Goal: Obtain resource: Obtain resource

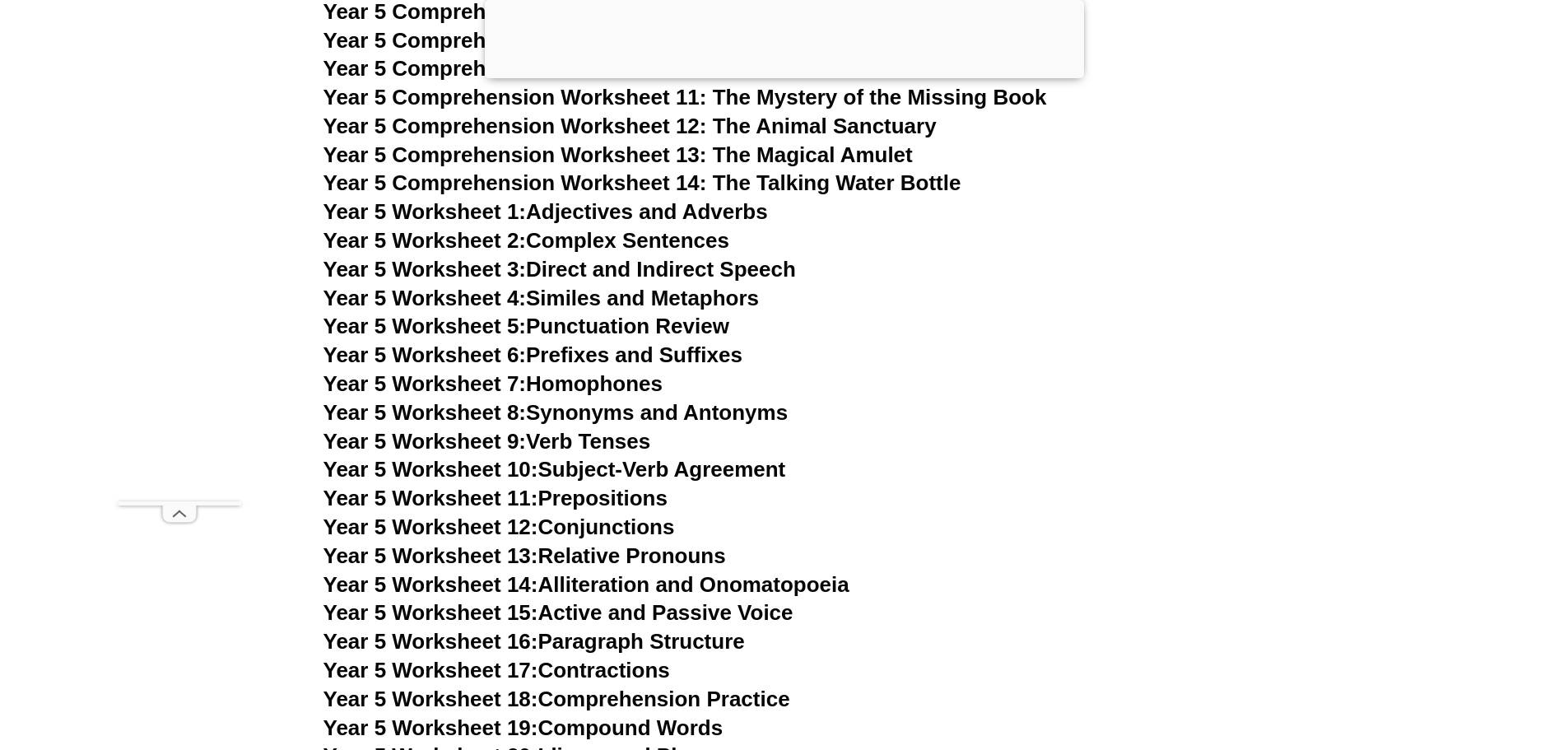
scroll to position [8307, 0]
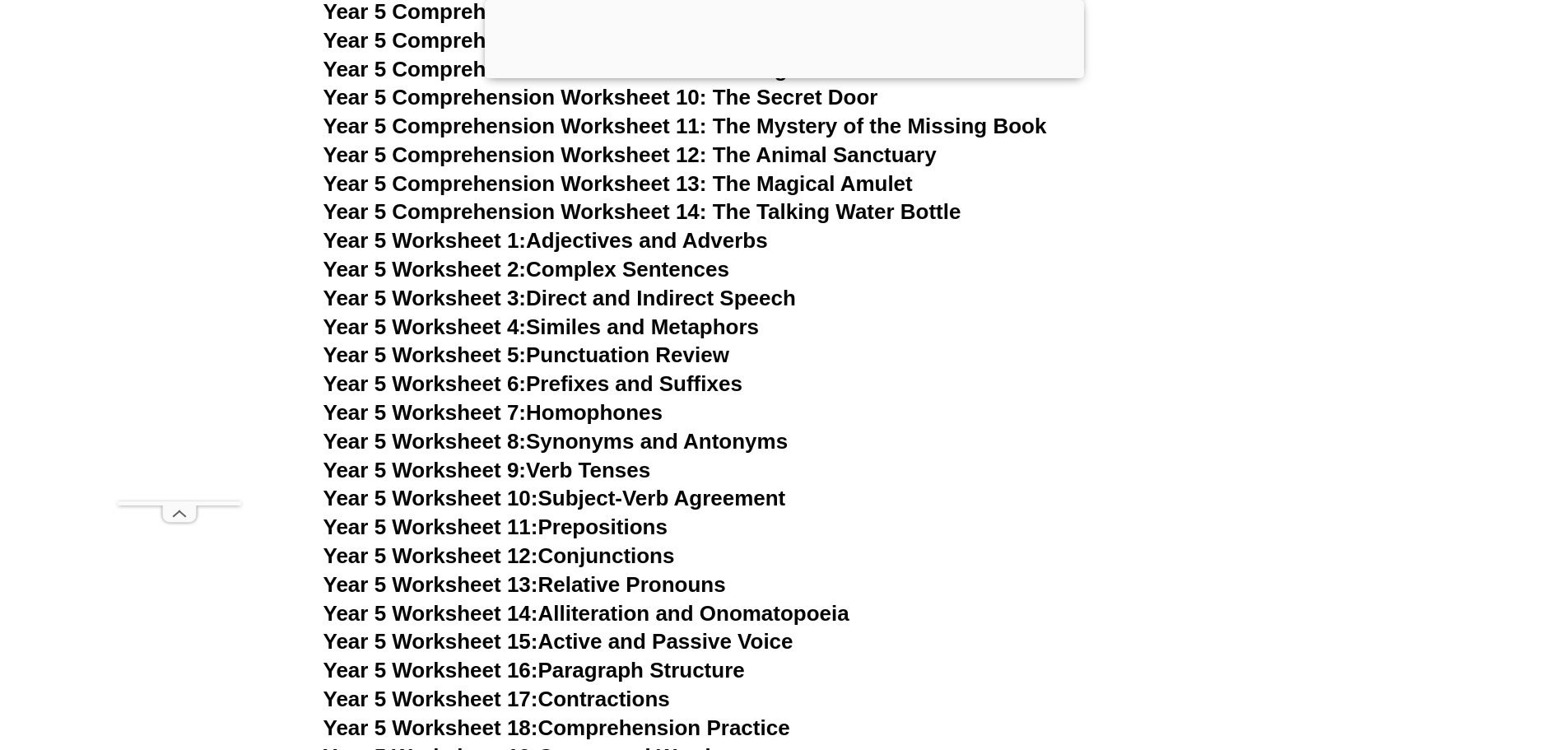
click at [620, 235] on link "Year 5 Worksheet 1: Adjectives and Adverbs" at bounding box center [545, 241] width 444 height 25
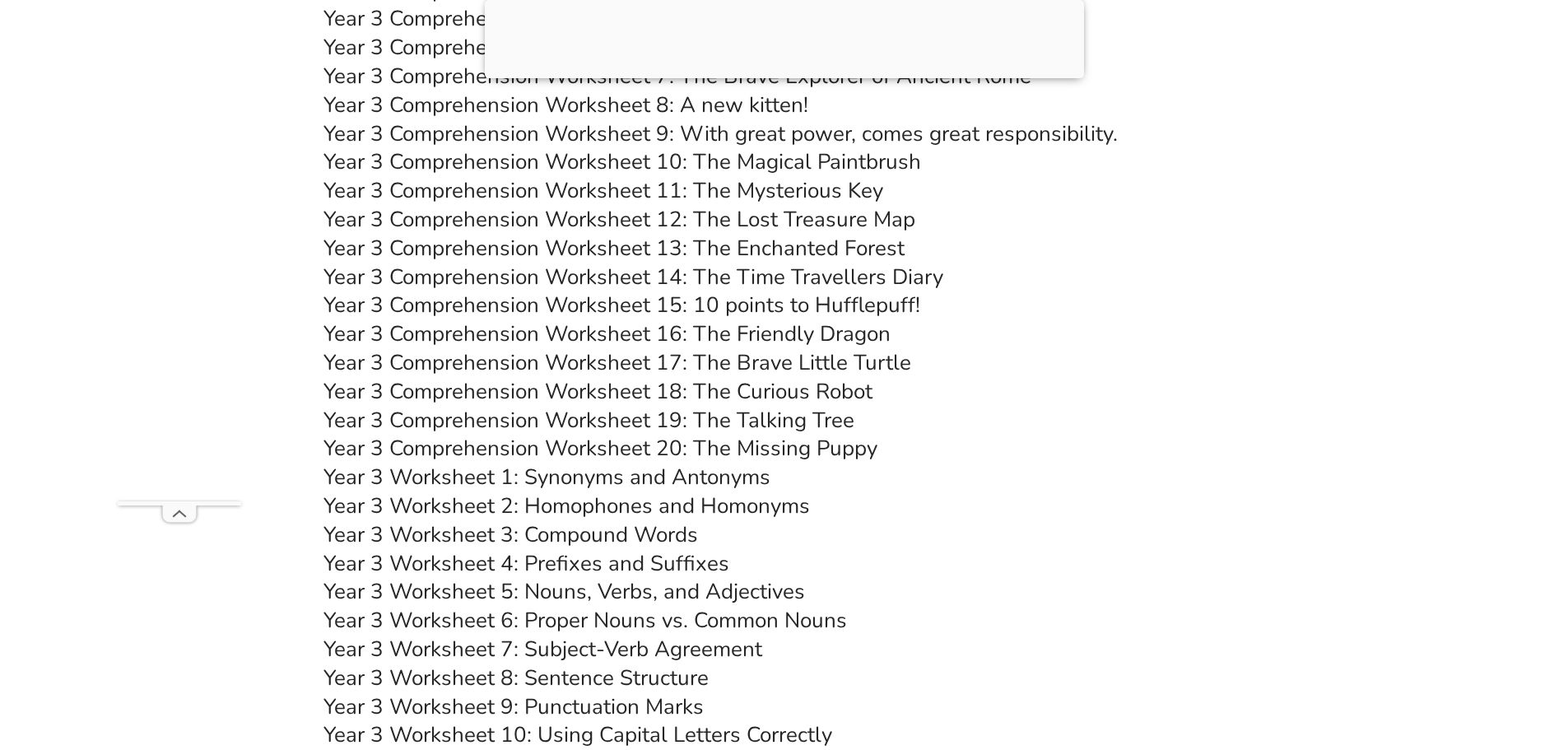
scroll to position [6003, 0]
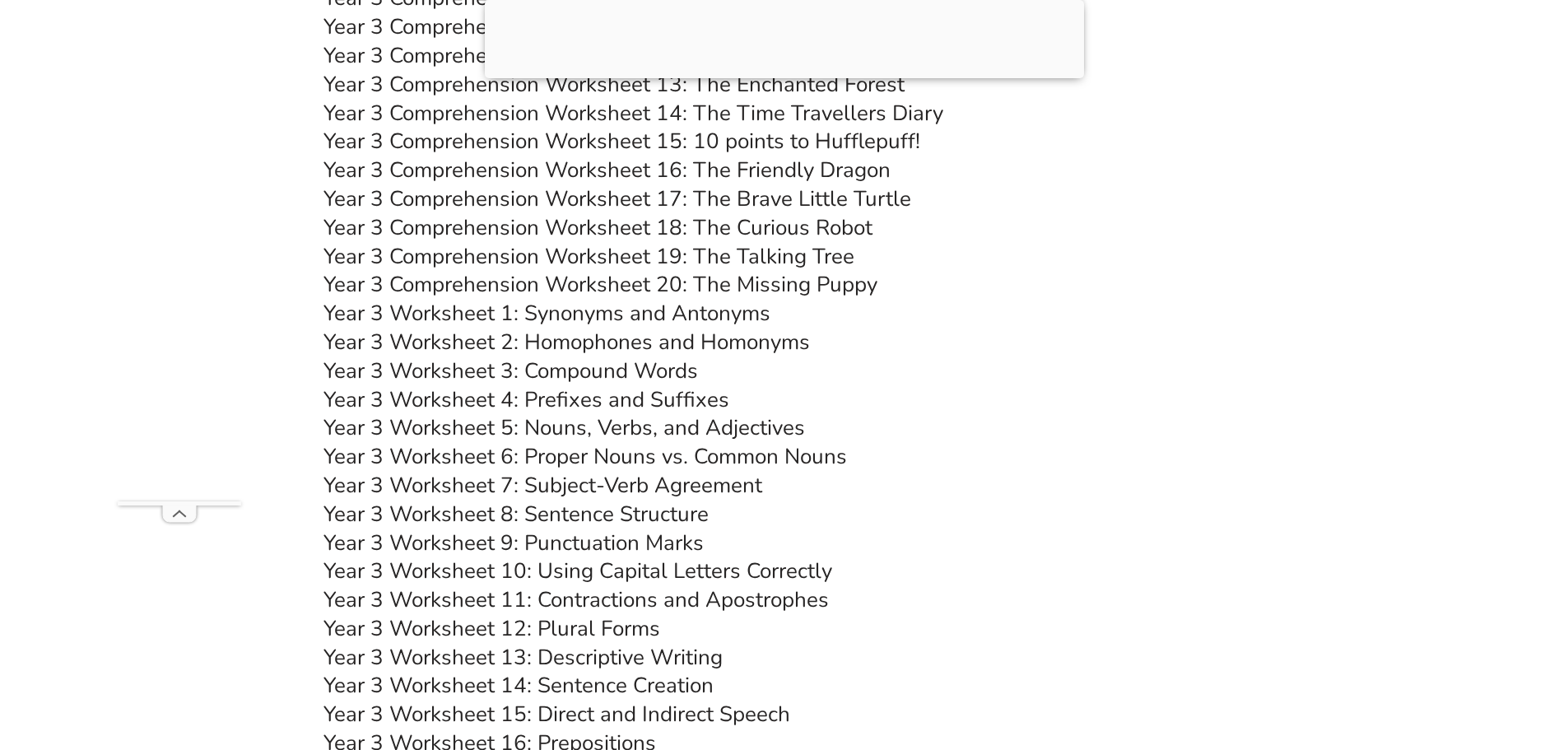
click at [663, 313] on link "Year 3 Worksheet 1: Synonyms and Antonyms" at bounding box center [547, 313] width 447 height 29
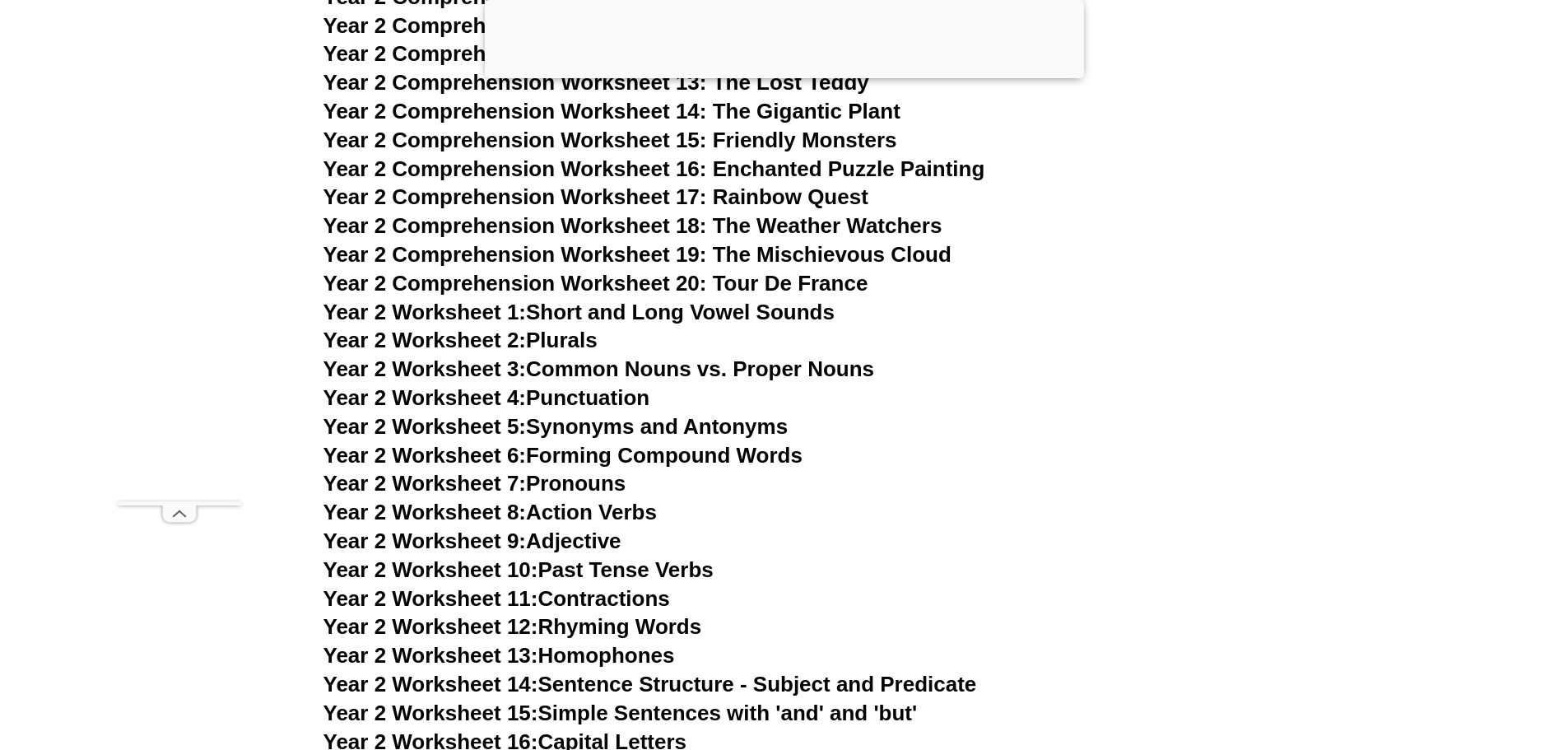
scroll to position [4439, 0]
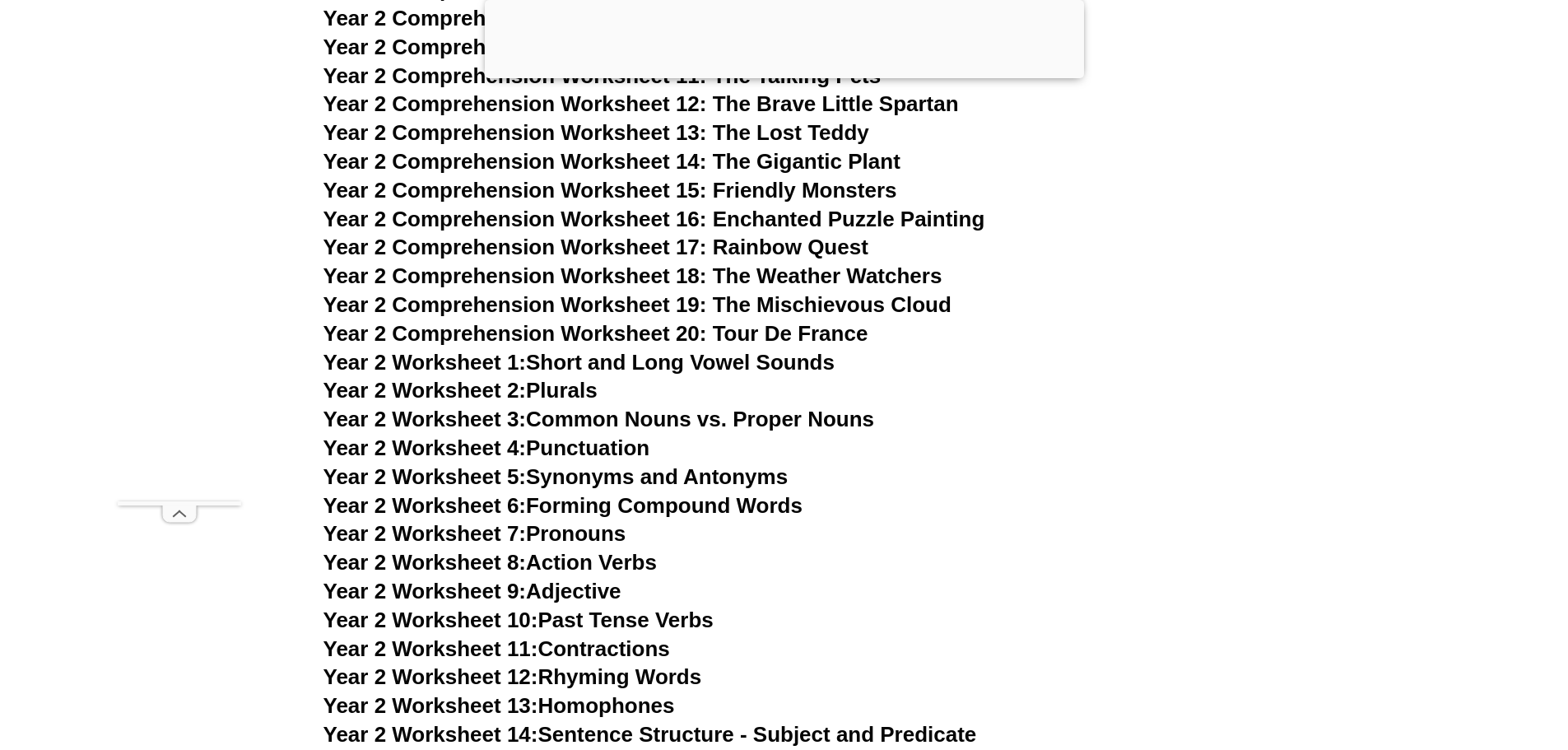
click at [616, 362] on link "Year 2 Worksheet 1: Short and Long Vowel Sounds" at bounding box center [579, 362] width 511 height 25
click at [585, 448] on link "Year 2 Worksheet 4: Punctuation" at bounding box center [487, 447] width 326 height 25
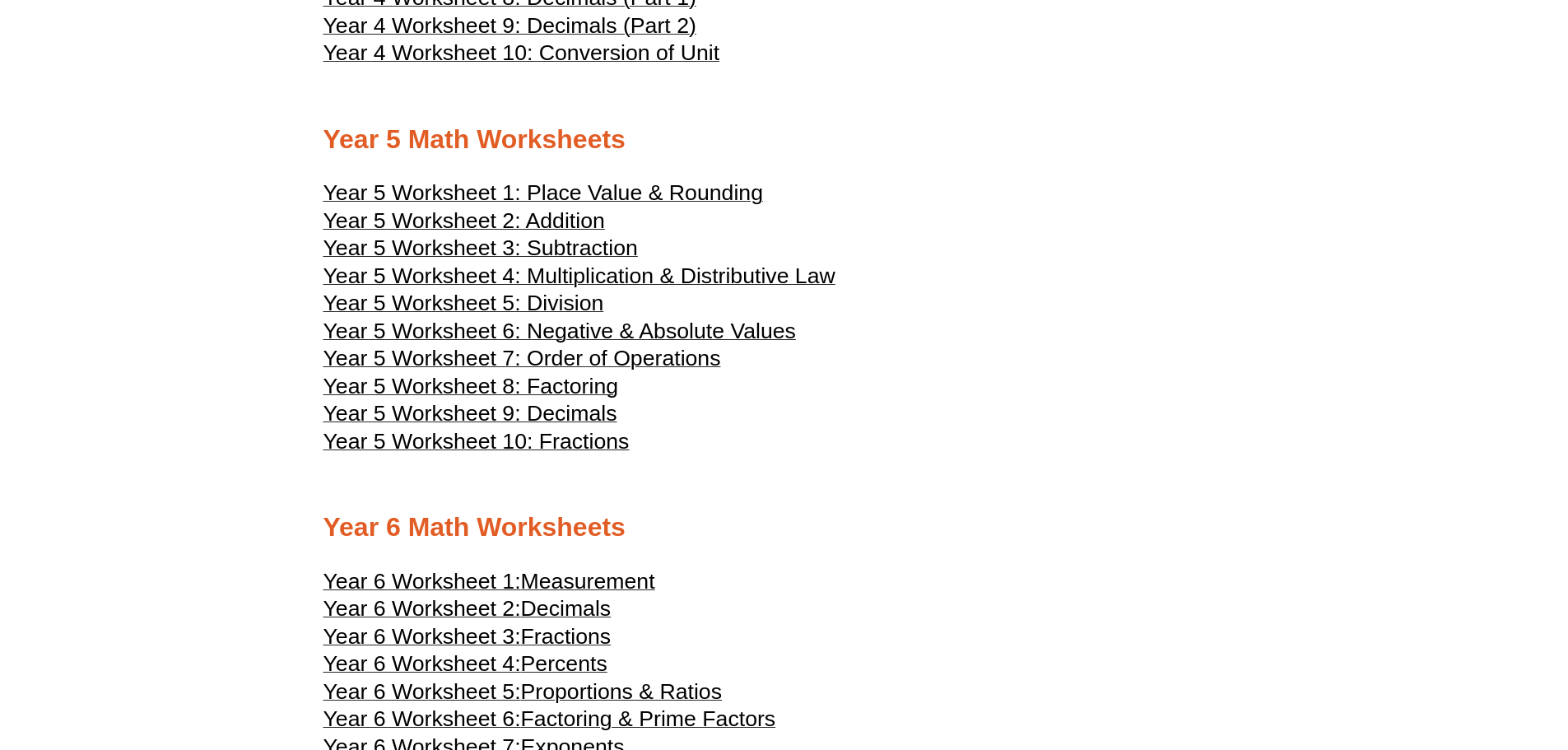
scroll to position [2551, 0]
click at [591, 192] on span "Year 5 Worksheet 1: Place Value & Rounding" at bounding box center [543, 194] width 440 height 25
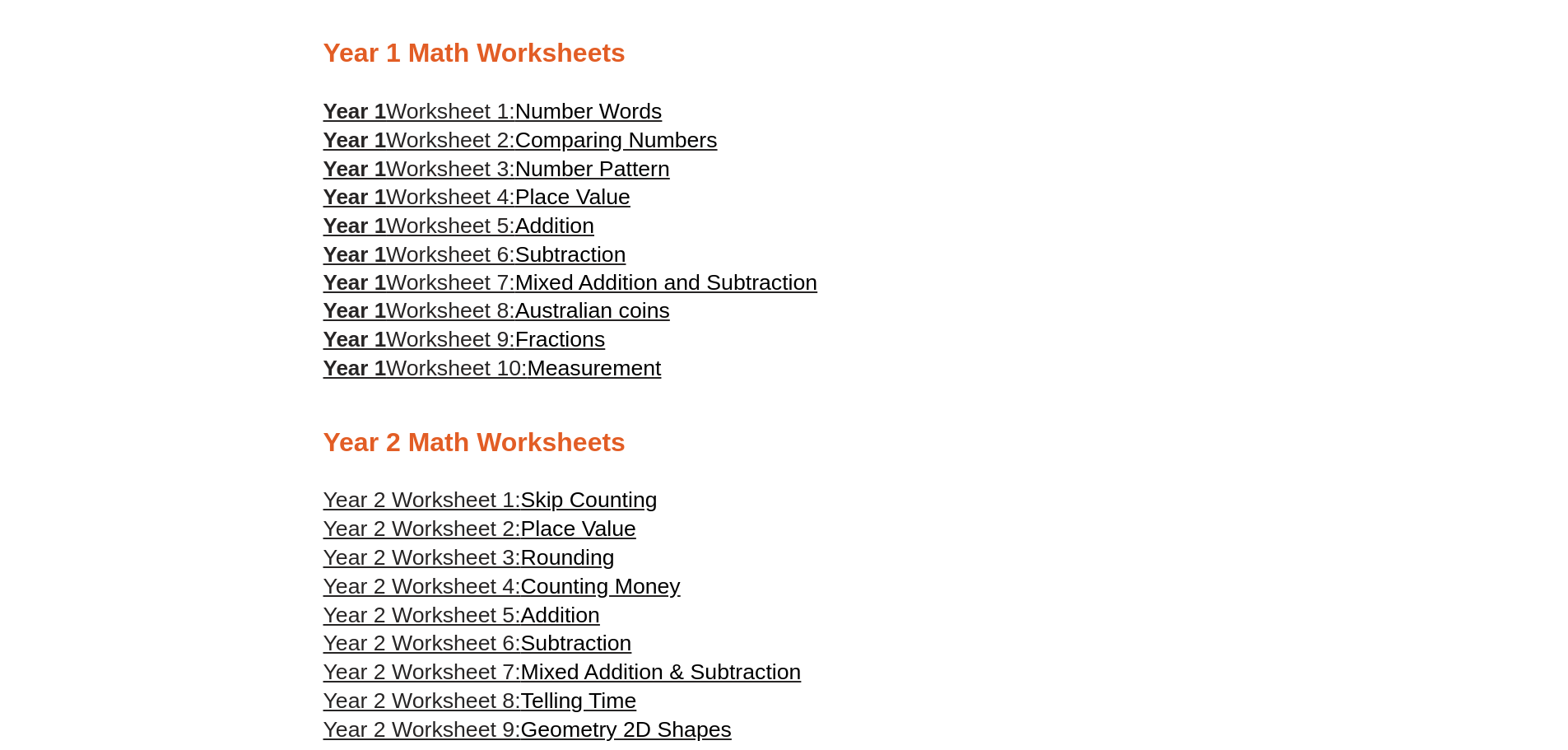
scroll to position [1317, 0]
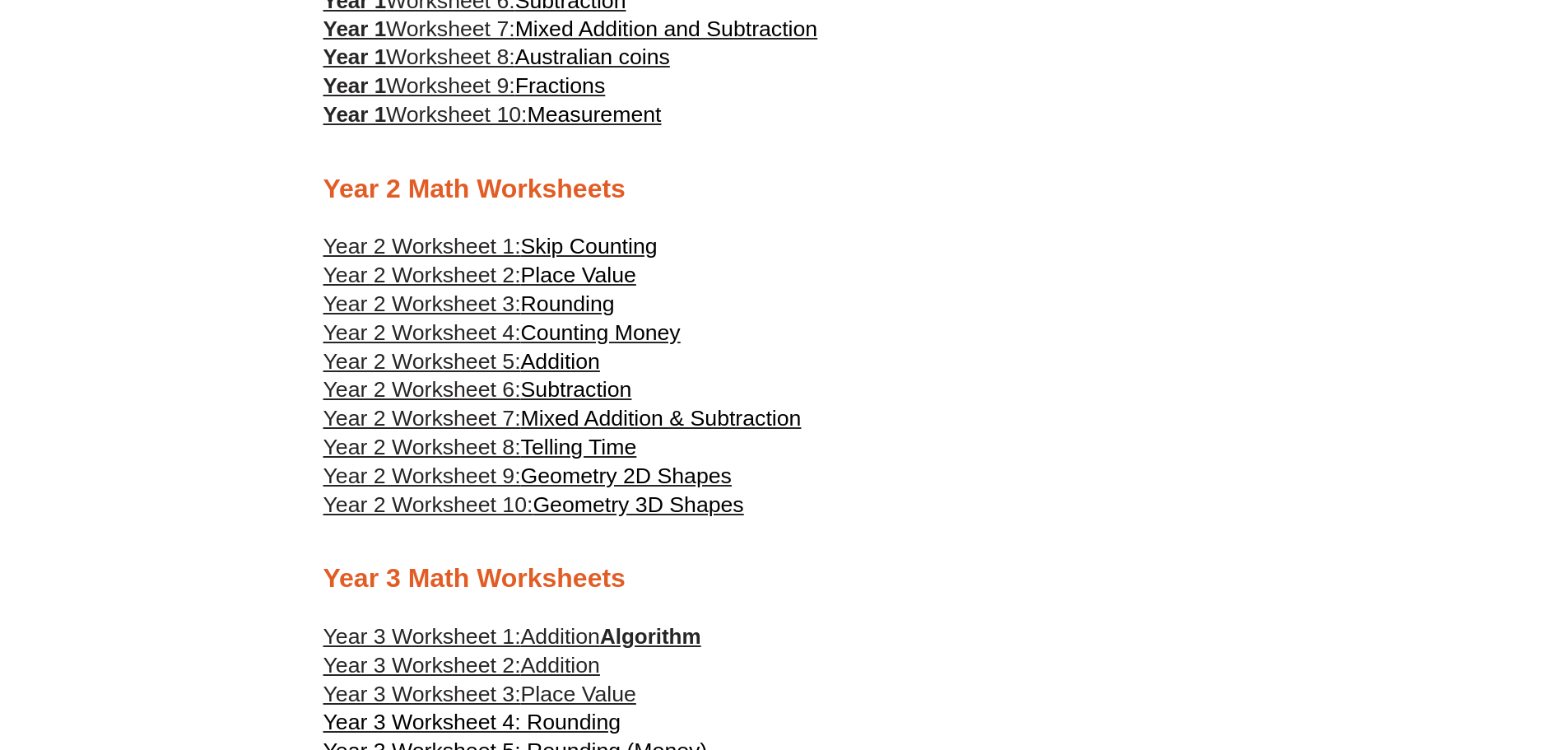
click at [609, 447] on span "Telling Time" at bounding box center [578, 447] width 116 height 25
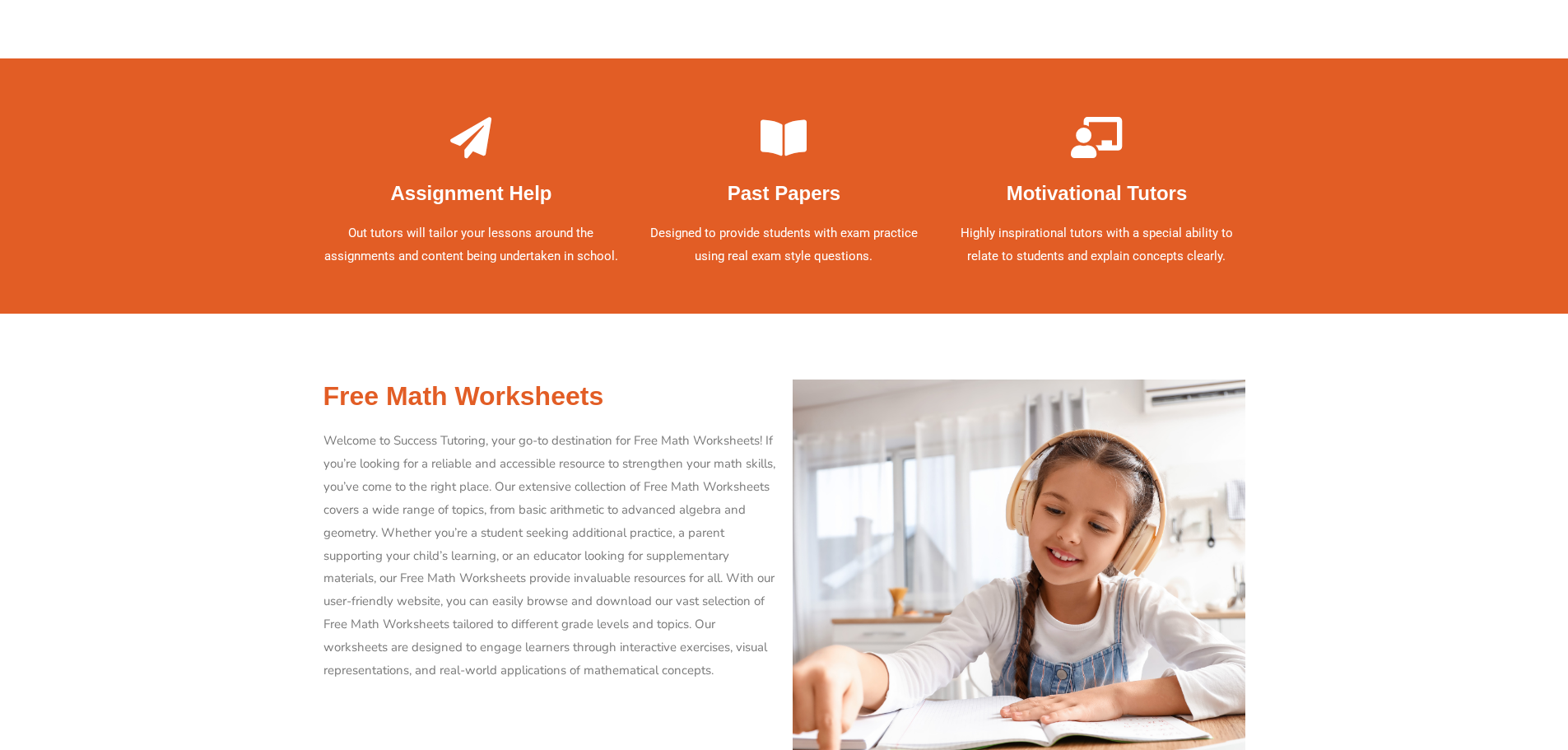
scroll to position [5590, 0]
